Goal: Find specific page/section: Find specific page/section

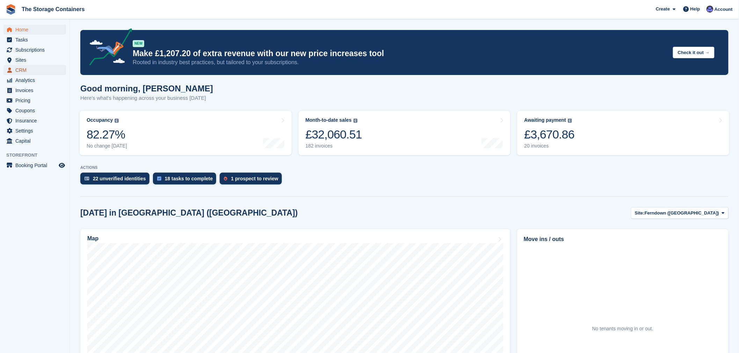
click at [27, 66] on span "CRM" at bounding box center [36, 70] width 42 height 10
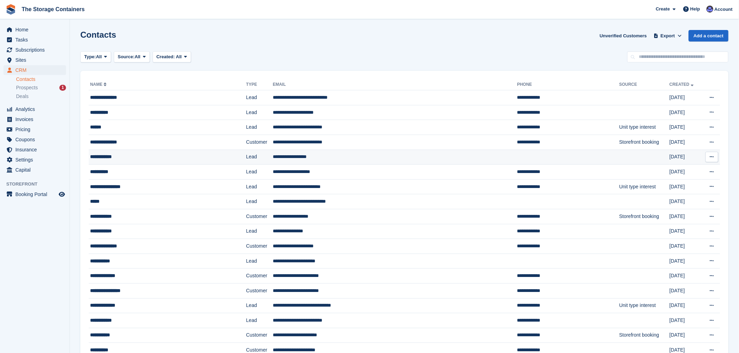
click at [161, 158] on div "**********" at bounding box center [152, 156] width 124 height 7
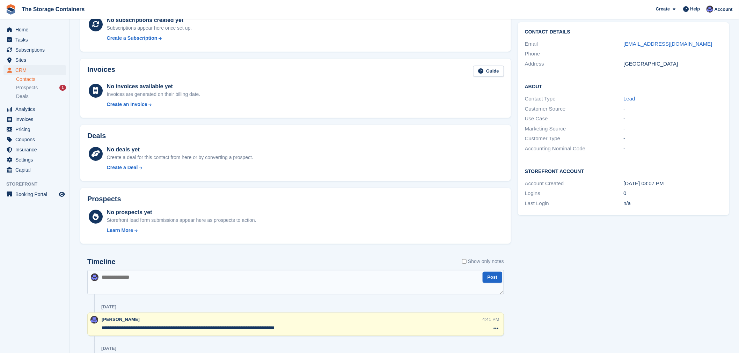
scroll to position [39, 0]
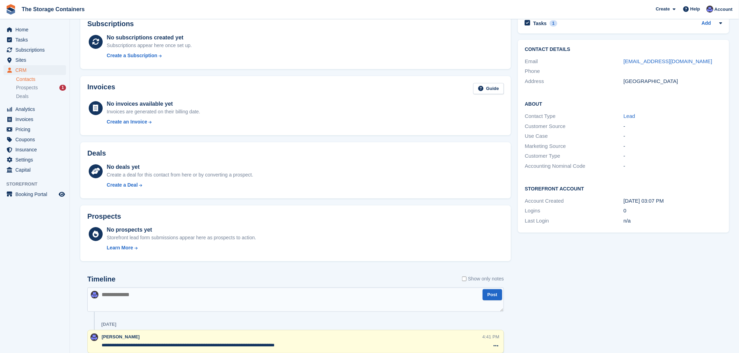
click at [616, 253] on div "Tasks 1 Add any contact from [PERSON_NAME] - send reminder email? - availabilit…" at bounding box center [623, 243] width 218 height 468
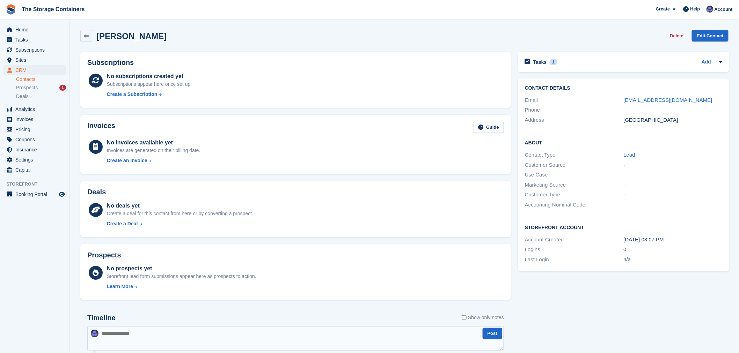
click at [348, 30] on div "[PERSON_NAME] Delete Edit Contact" at bounding box center [404, 38] width 655 height 22
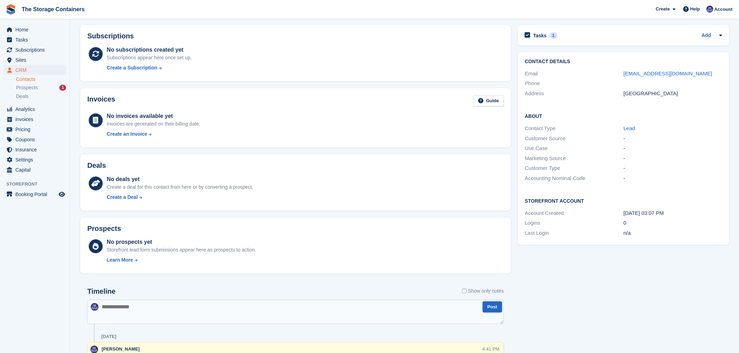
scroll to position [39, 0]
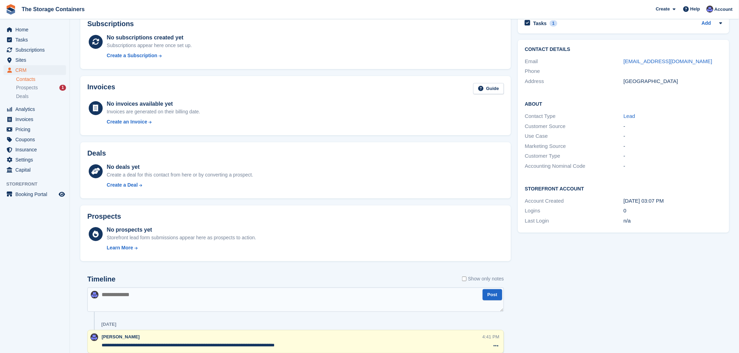
click at [560, 249] on div "Tasks 1 Add any contact from [PERSON_NAME] - send reminder email? - availabilit…" at bounding box center [623, 243] width 218 height 468
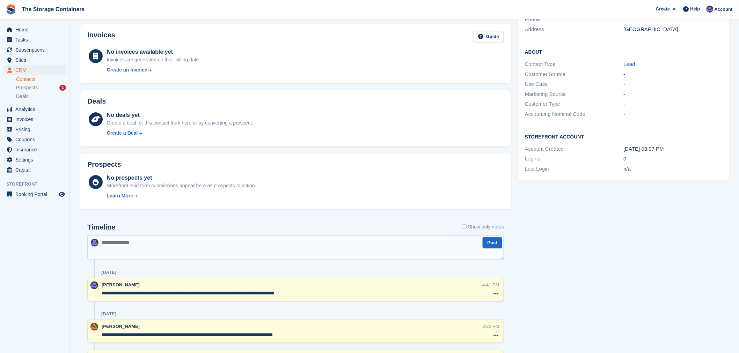
scroll to position [0, 0]
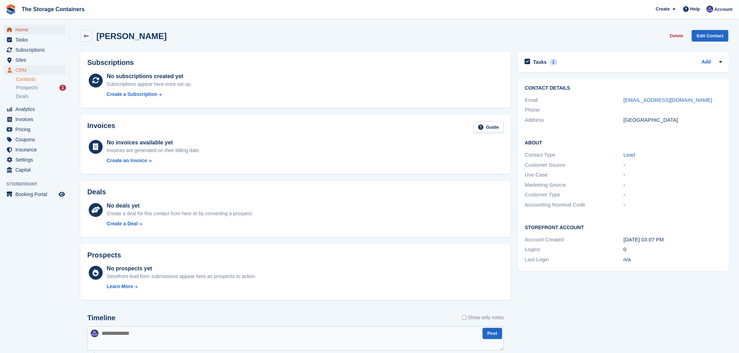
click at [43, 29] on span "Home" at bounding box center [36, 30] width 42 height 10
